Goal: Task Accomplishment & Management: Complete application form

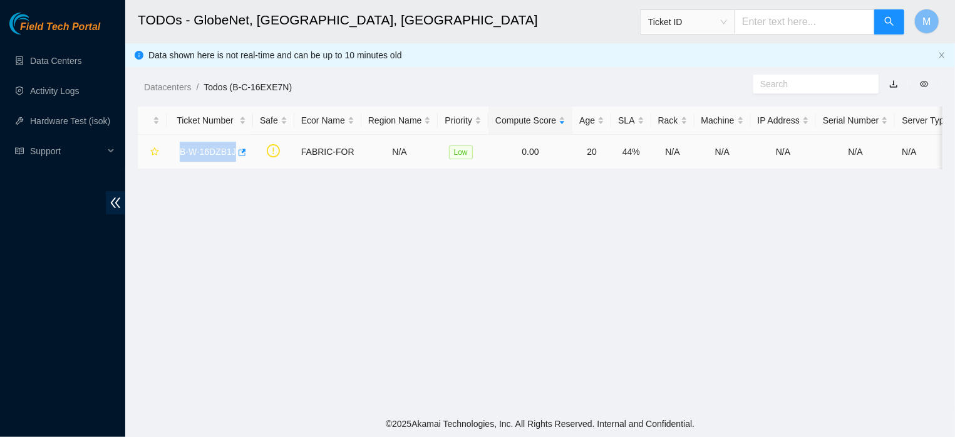
drag, startPoint x: 175, startPoint y: 152, endPoint x: 234, endPoint y: 167, distance: 60.3
click at [234, 167] on td "B-W-16DZB1J" at bounding box center [210, 152] width 86 height 34
copy link "B-W-16DZB1J"
click at [58, 90] on link "Activity Logs" at bounding box center [54, 91] width 49 height 10
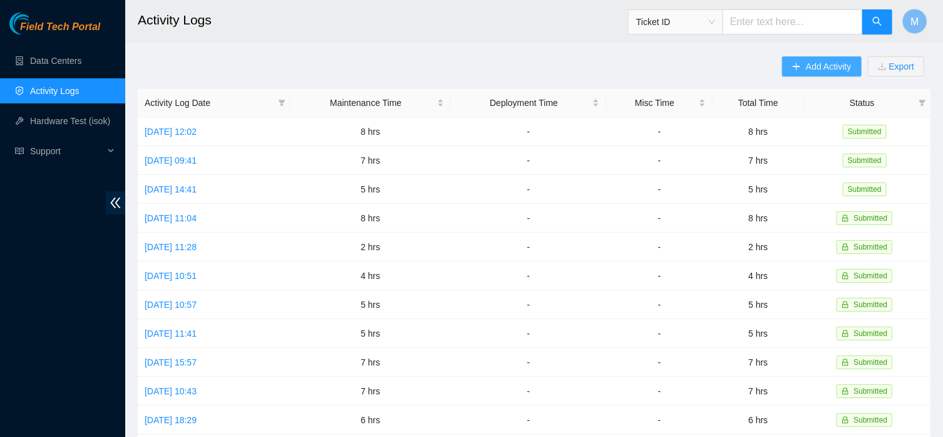
click at [806, 73] on span "Add Activity" at bounding box center [828, 66] width 45 height 14
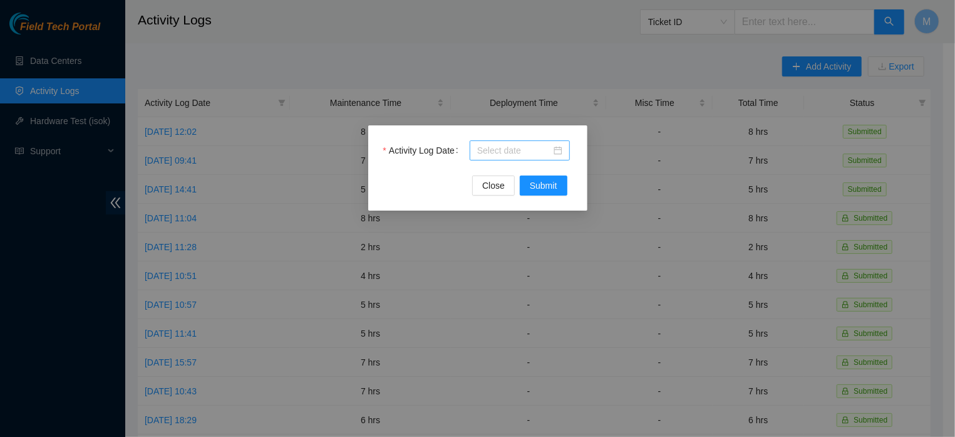
click at [507, 156] on input "Activity Log Date" at bounding box center [514, 150] width 74 height 14
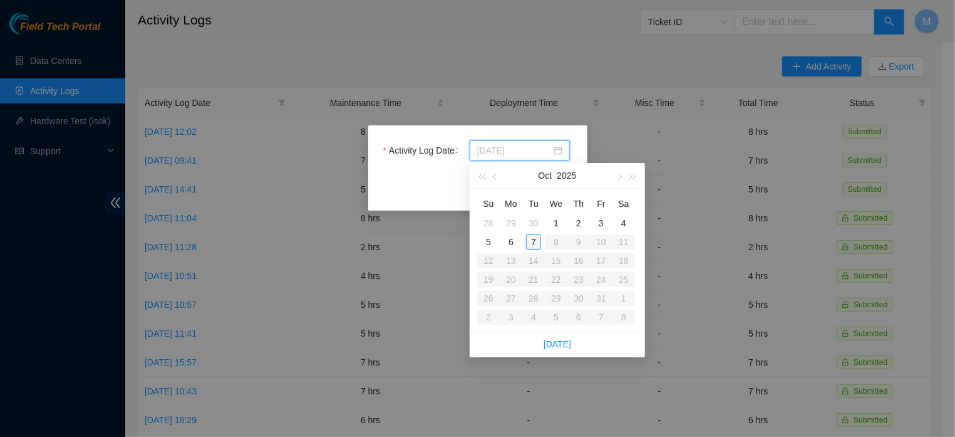
type input "[DATE]"
click at [529, 238] on div "7" at bounding box center [533, 241] width 15 height 15
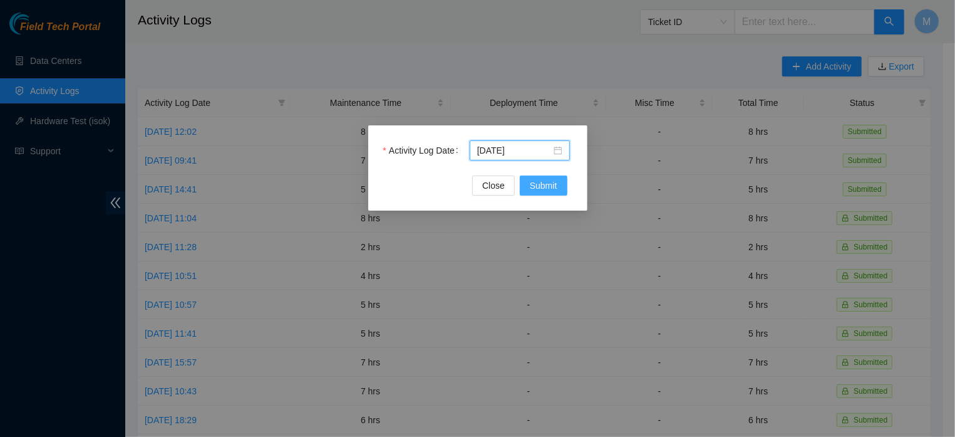
click at [532, 194] on button "Submit" at bounding box center [544, 185] width 48 height 20
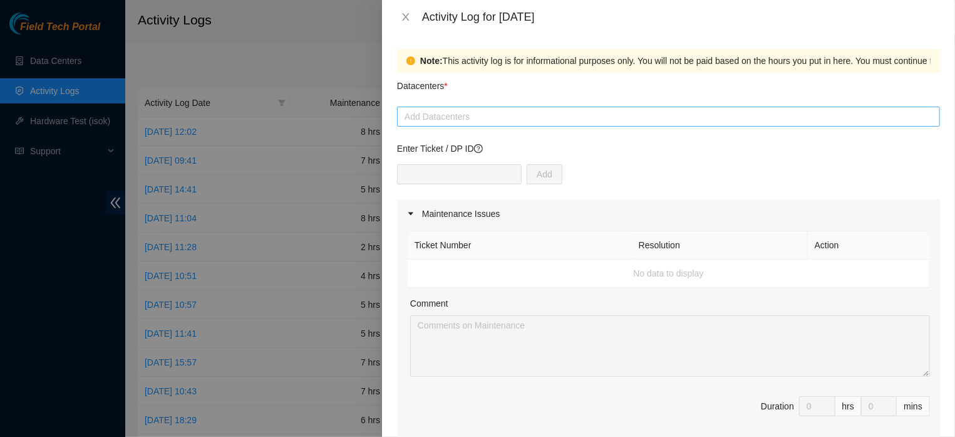
click at [485, 126] on div "Add Datacenters" at bounding box center [668, 116] width 543 height 20
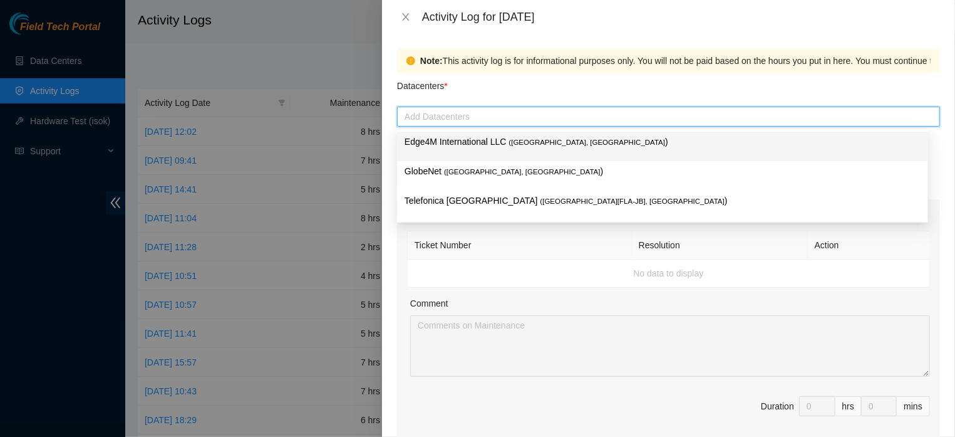
paste input "B-W-16DZB1J"
type input "B-W-16DZB1J"
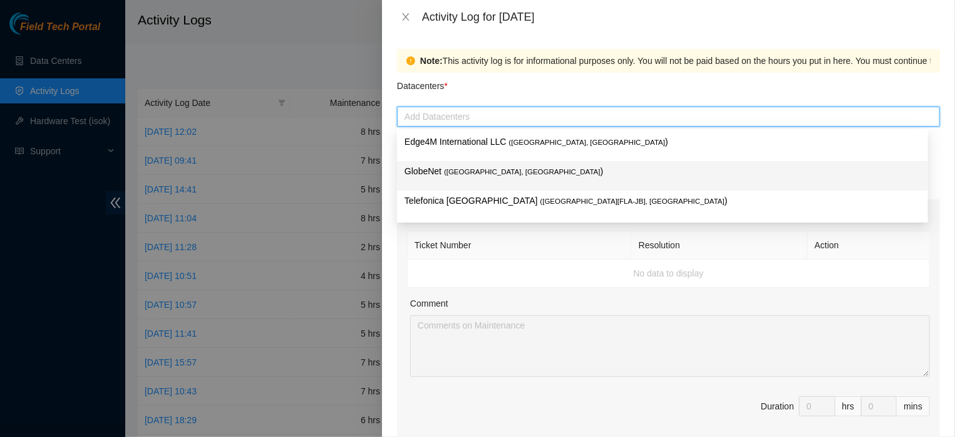
click at [477, 170] on span "( [GEOGRAPHIC_DATA], [GEOGRAPHIC_DATA]" at bounding box center [522, 172] width 157 height 8
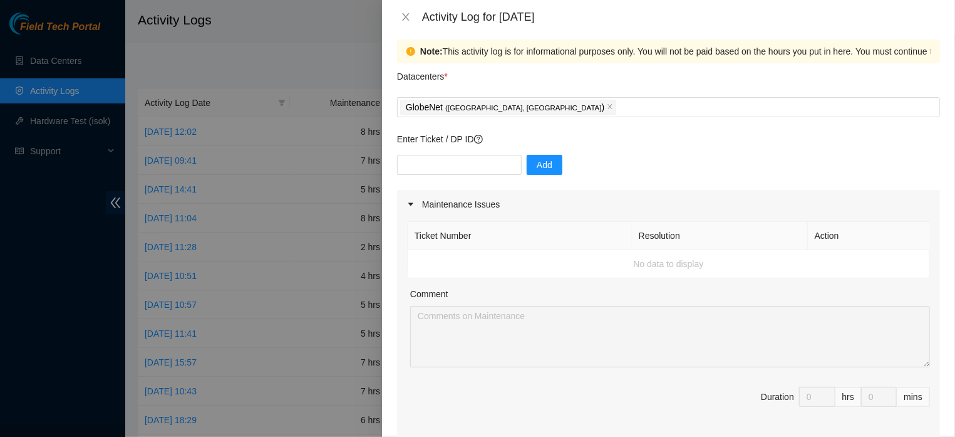
scroll to position [8, 0]
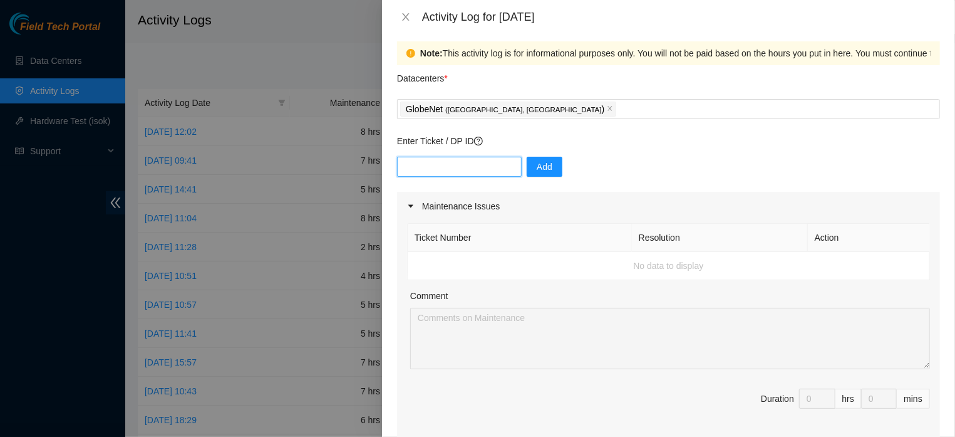
click at [499, 162] on input "text" at bounding box center [459, 167] width 125 height 20
paste input "B-W-16DZB1J"
type input "B-W-16DZB1J"
click at [537, 163] on span "Add" at bounding box center [545, 167] width 16 height 14
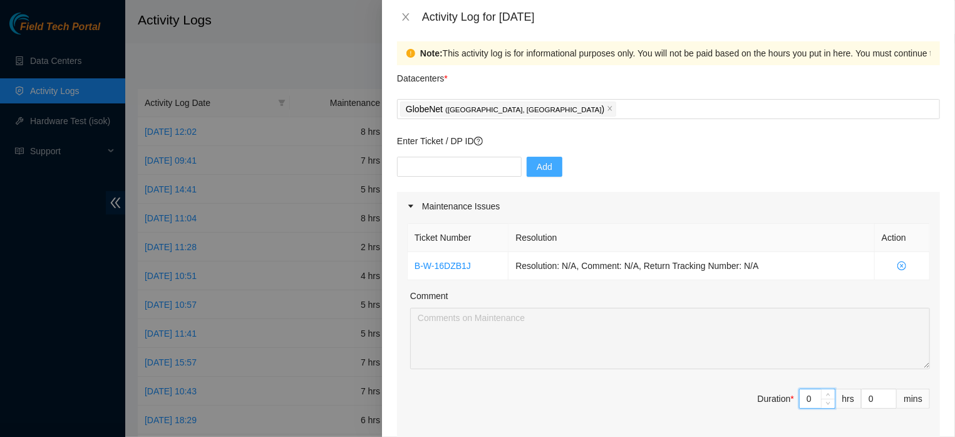
drag, startPoint x: 802, startPoint y: 412, endPoint x: 789, endPoint y: 412, distance: 12.5
click at [800, 408] on input "0" at bounding box center [817, 398] width 35 height 19
type input "2"
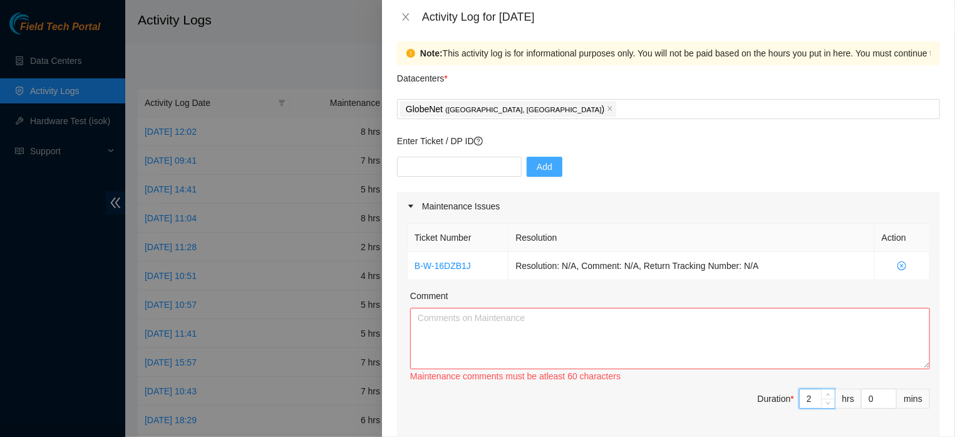
type input "2"
click at [468, 332] on textarea "Comment" at bounding box center [670, 337] width 520 height 61
paste textarea "Separation and organization of cables from decommissioned racks for reuse Separ…"
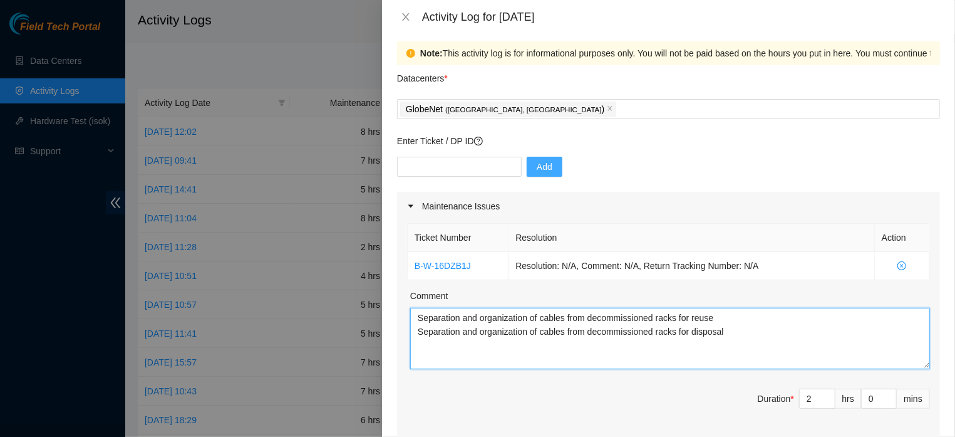
type textarea "Separation and organization of cables from decommissioned racks for reuse Separ…"
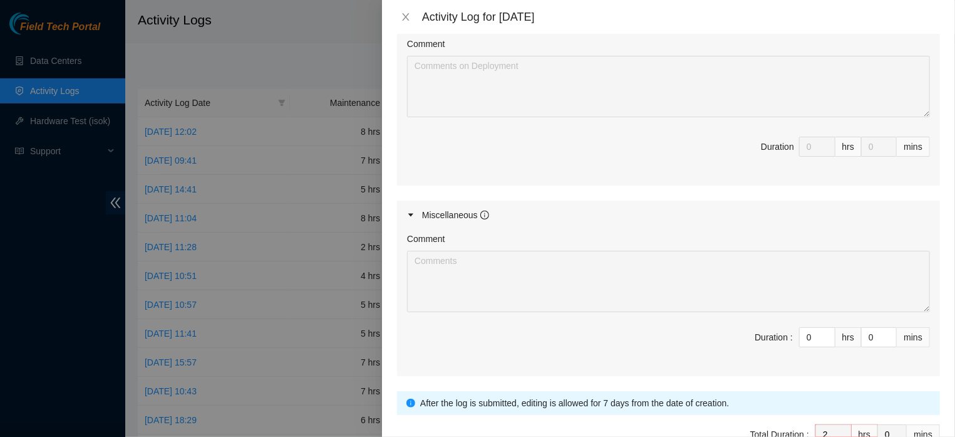
scroll to position [631, 0]
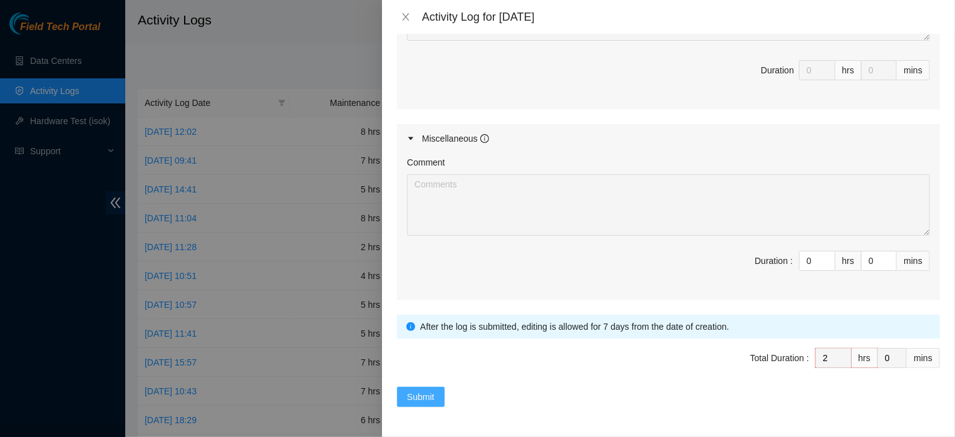
click at [431, 393] on span "Submit" at bounding box center [421, 397] width 28 height 14
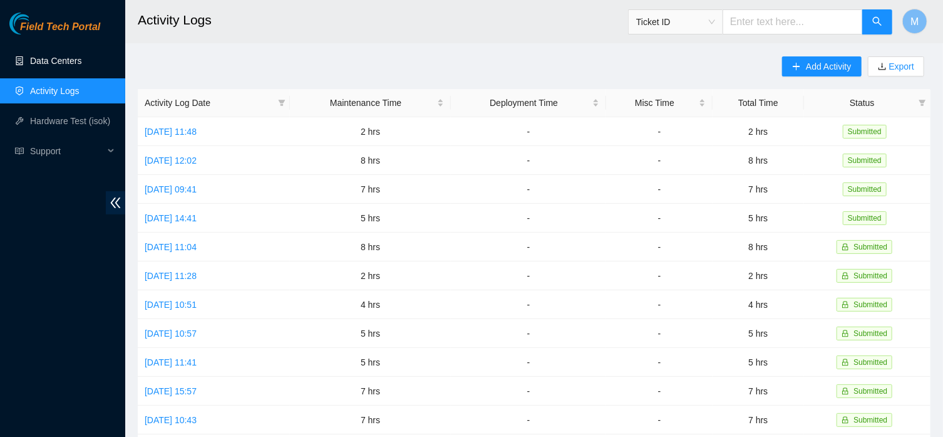
click at [66, 59] on link "Data Centers" at bounding box center [55, 61] width 51 height 10
